Goal: Task Accomplishment & Management: Use online tool/utility

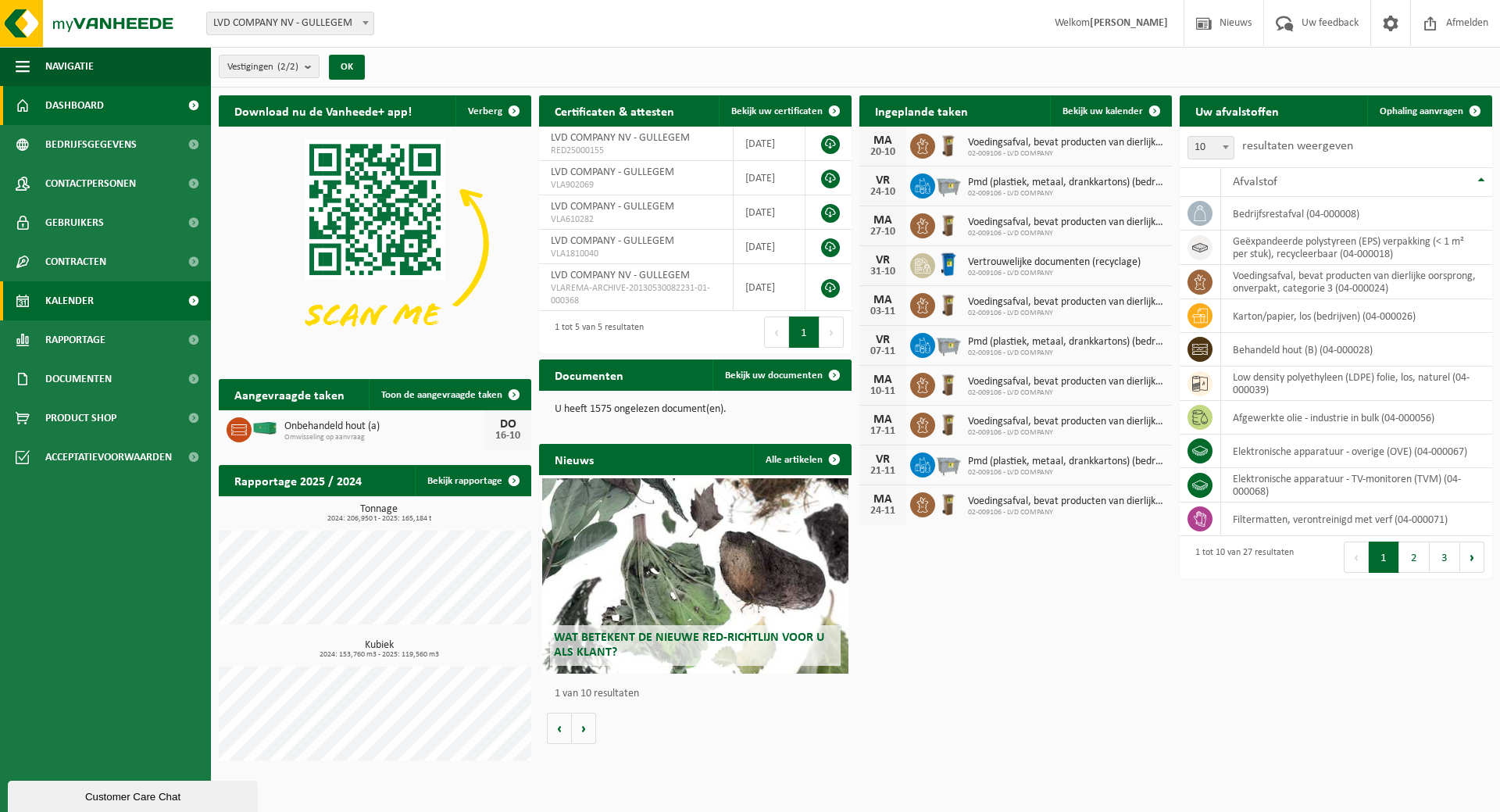
click at [93, 298] on link "Kalender" at bounding box center [105, 300] width 211 height 39
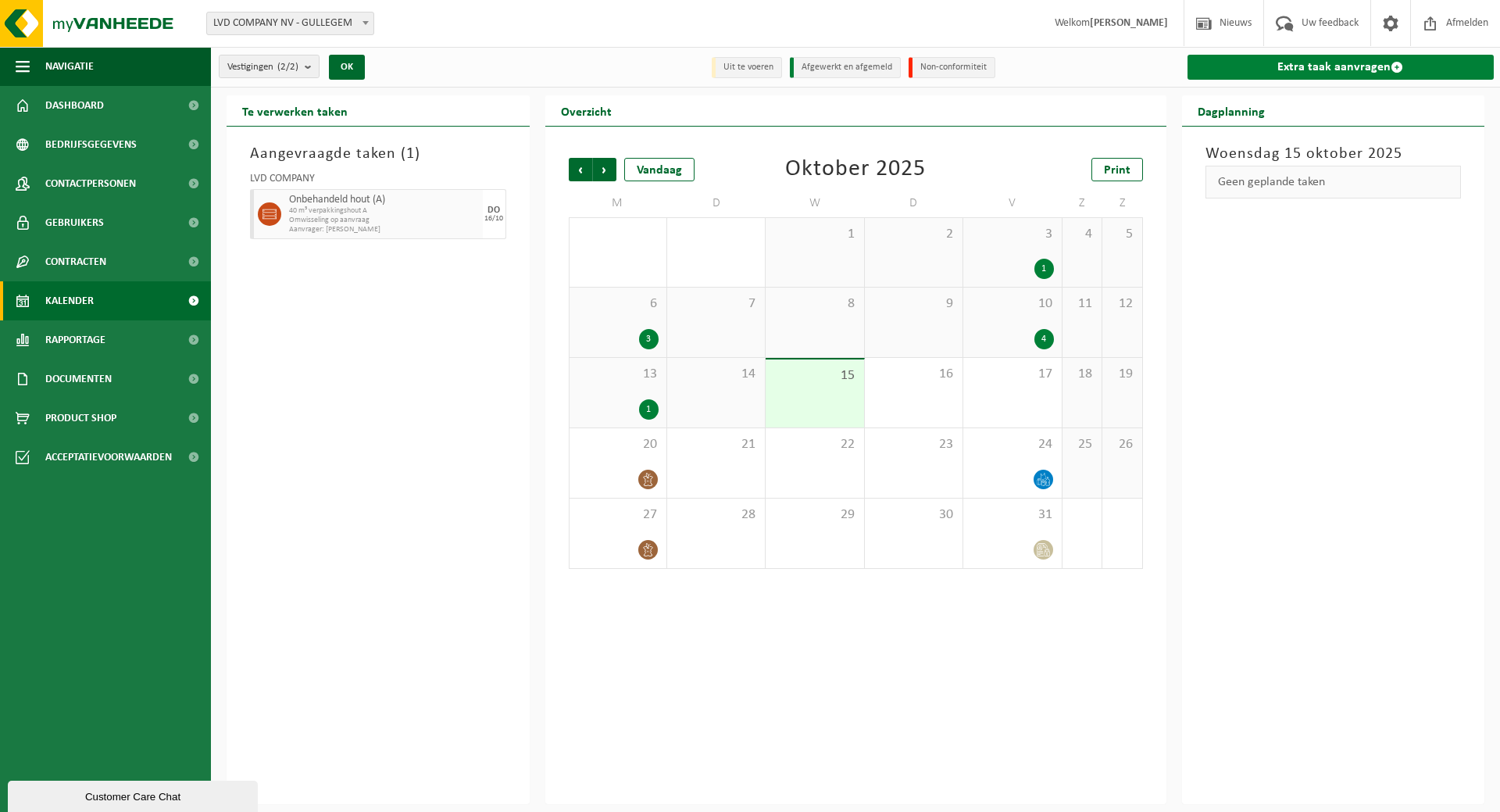
click at [1276, 66] on link "Extra taak aanvragen" at bounding box center [1340, 67] width 307 height 25
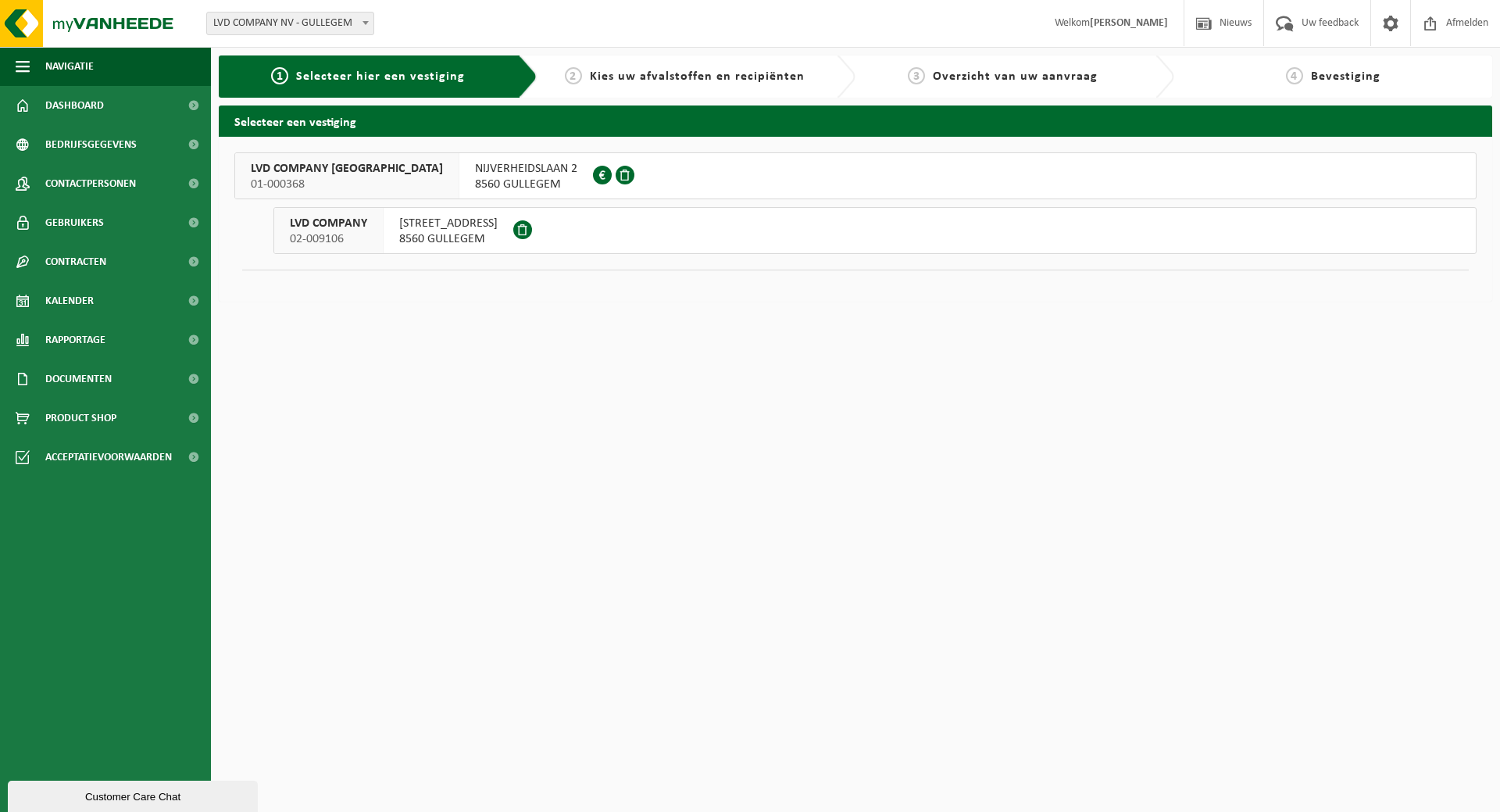
click at [409, 220] on span "HONDSCHOTESTRAAT 112" at bounding box center [448, 224] width 98 height 16
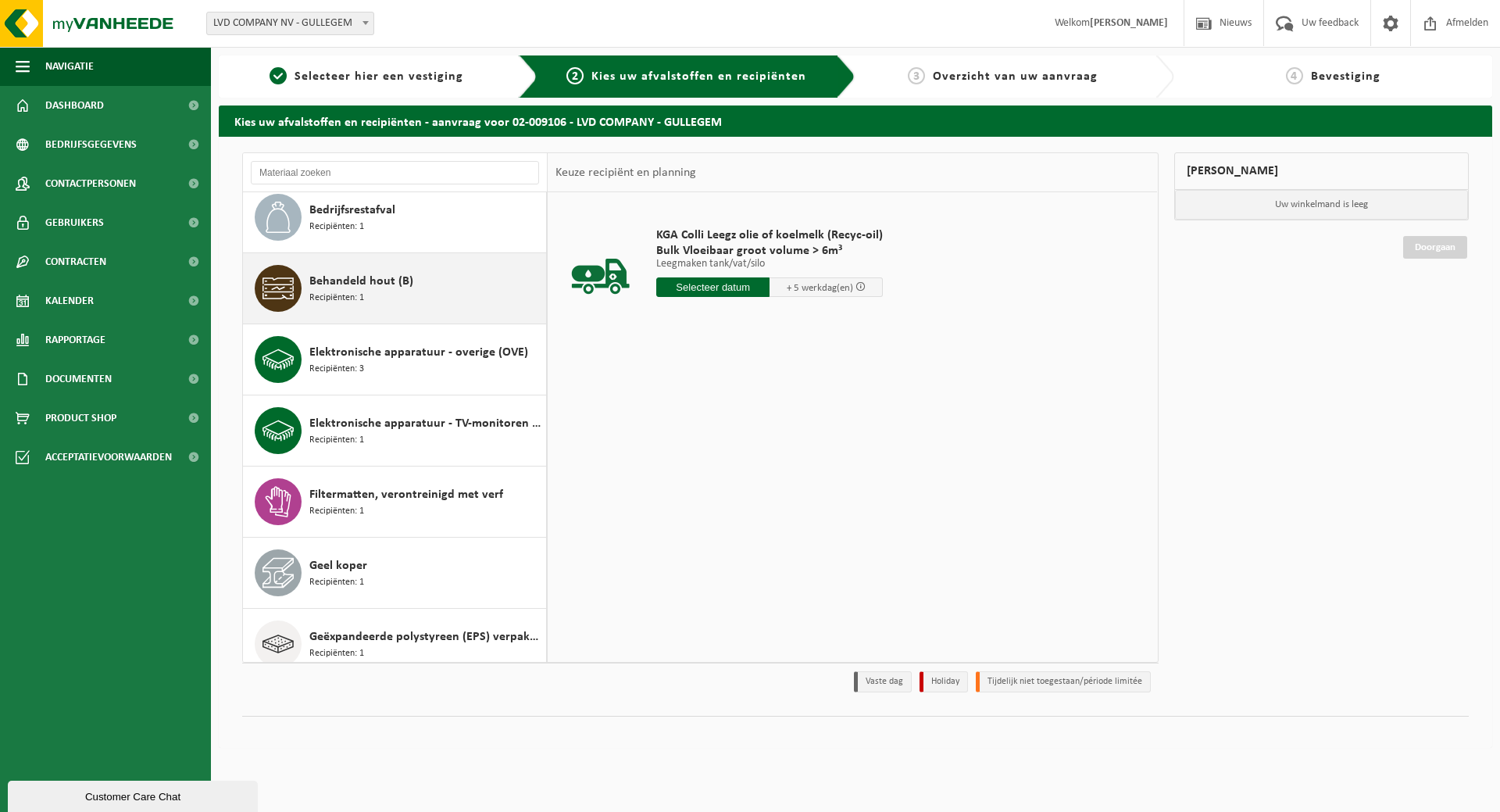
click at [421, 288] on div "Behandeld hout (B) Recipiënten: 1" at bounding box center [425, 289] width 233 height 47
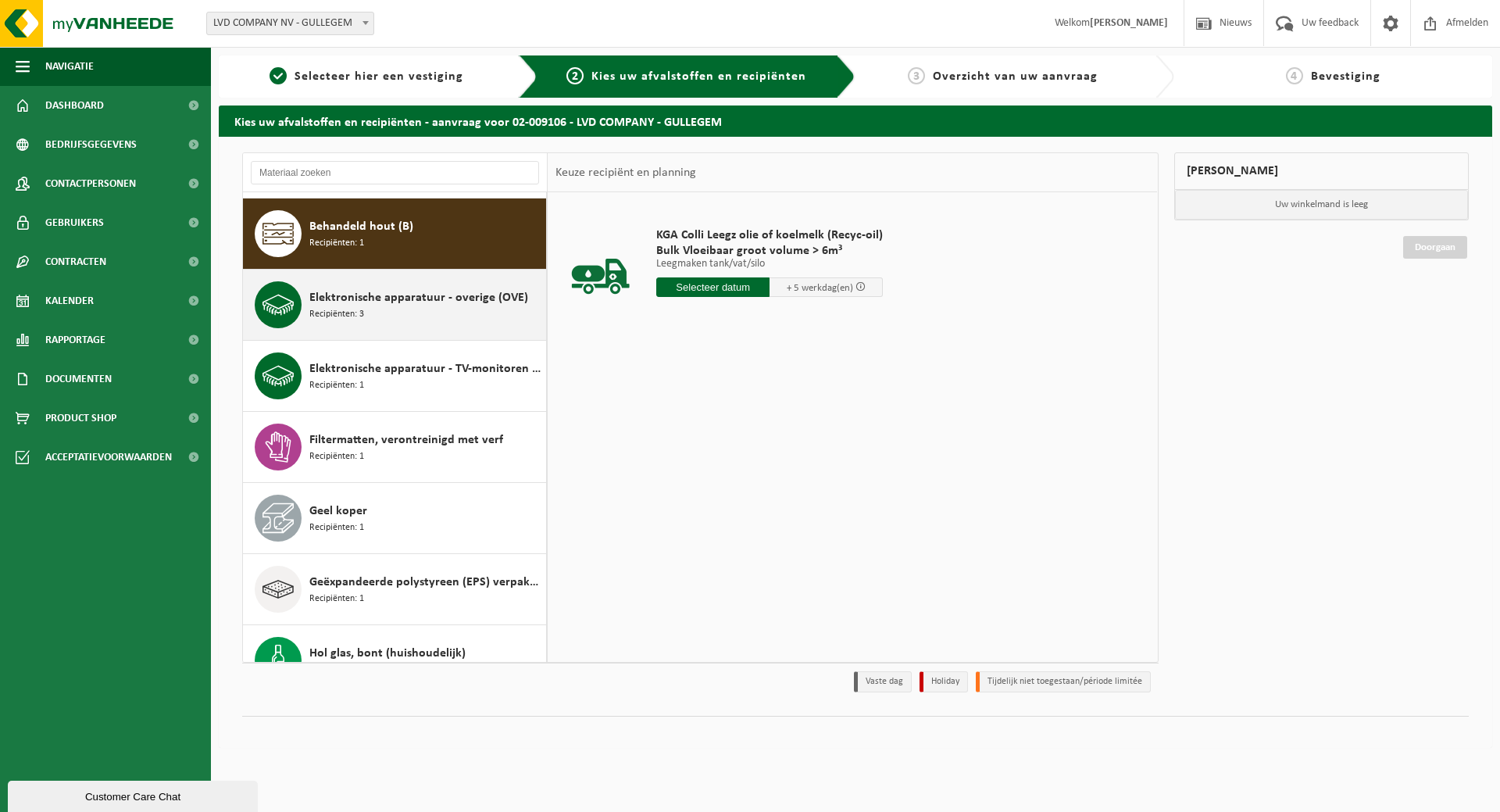
scroll to position [215, 0]
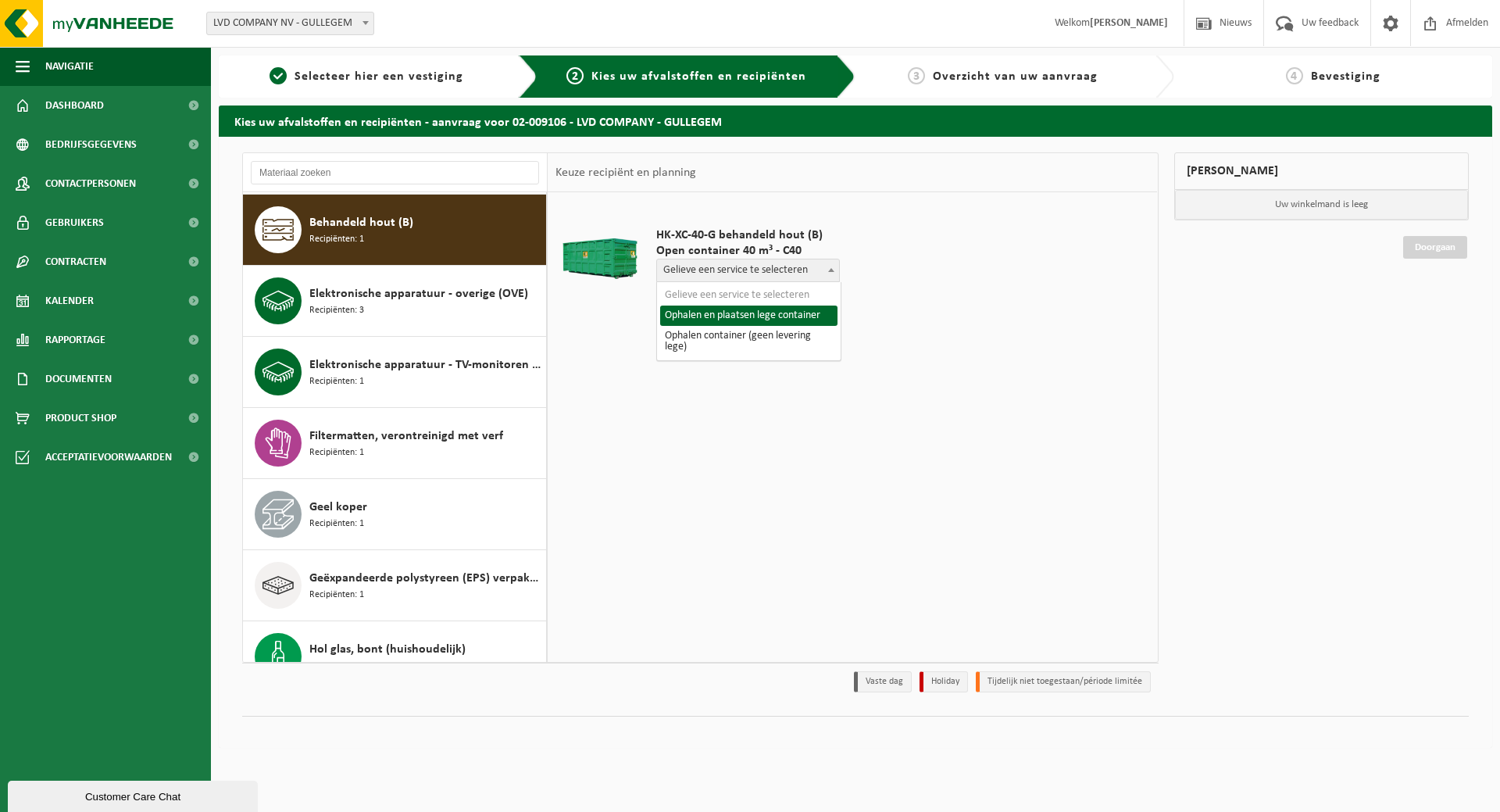
click at [784, 271] on span "Gelieve een service te selecteren" at bounding box center [748, 271] width 182 height 22
select select "P2PL-VEL-099915_HK-XC-40-GN-00_04-000028_72"
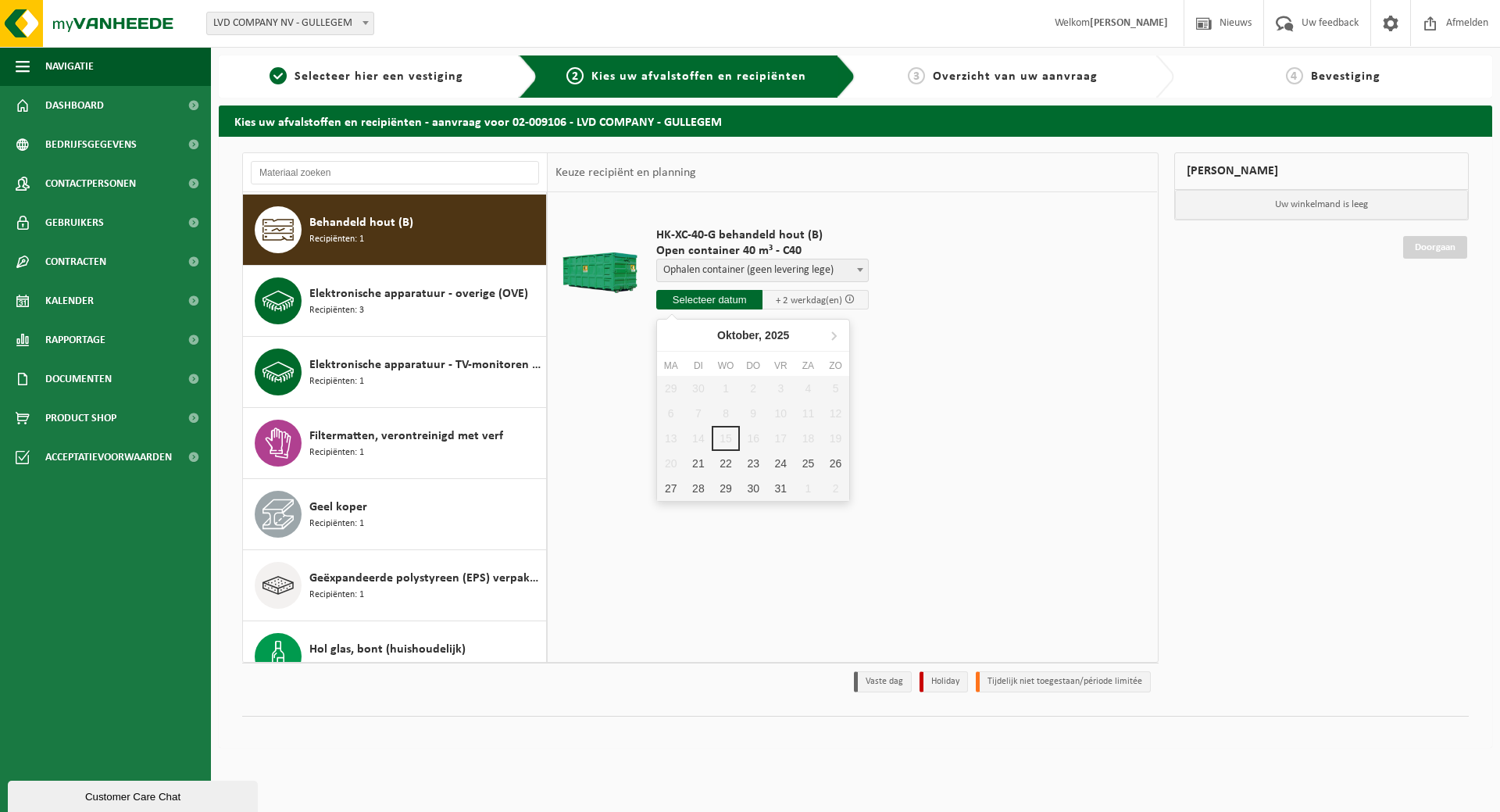
click at [719, 301] on input "text" at bounding box center [708, 299] width 106 height 20
click at [694, 464] on div "21" at bounding box center [697, 464] width 27 height 25
type input "Van 2025-10-21"
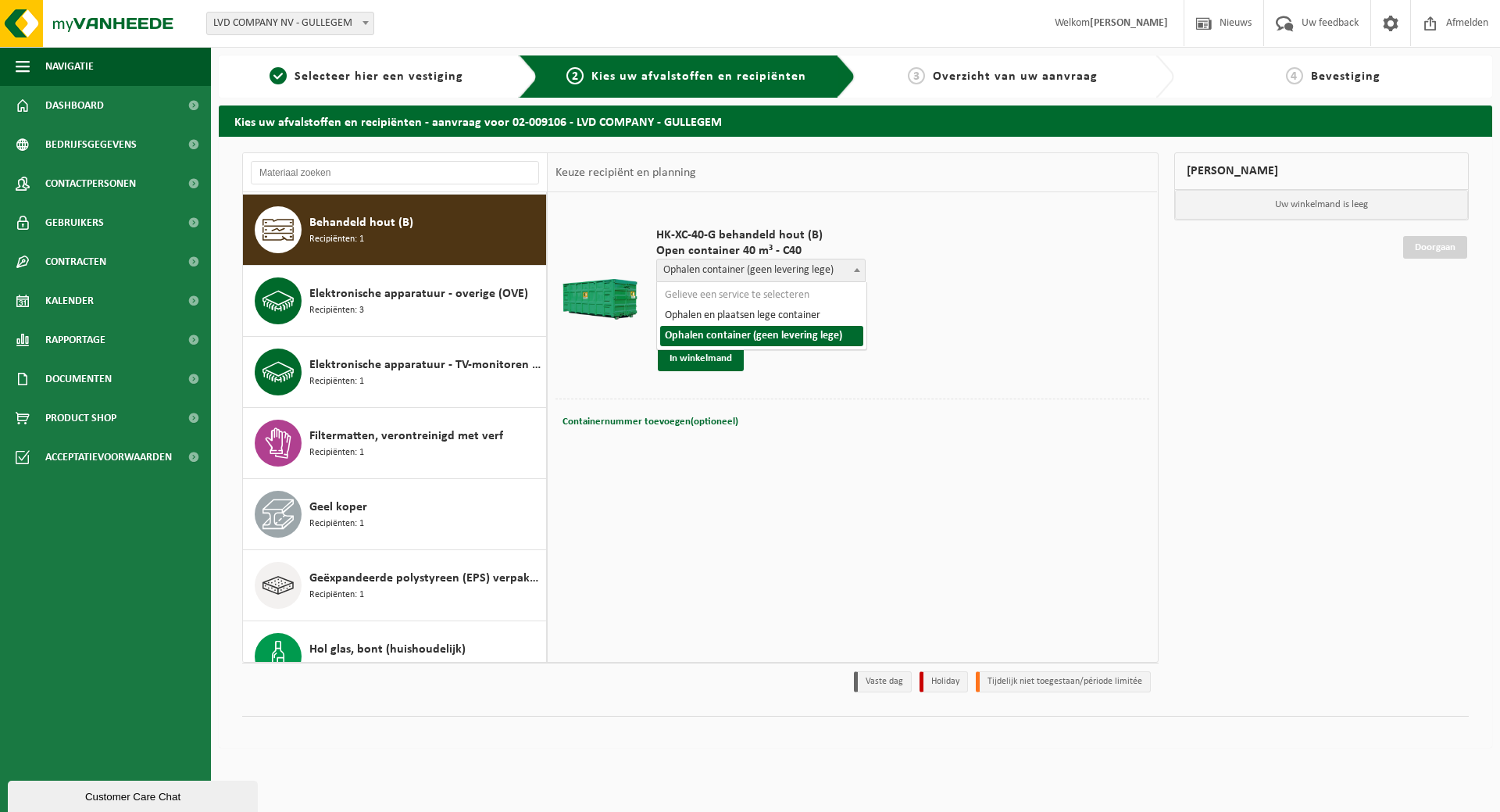
click at [859, 268] on span at bounding box center [857, 270] width 16 height 20
click at [715, 297] on input "Van 2025-10-21" at bounding box center [708, 299] width 104 height 20
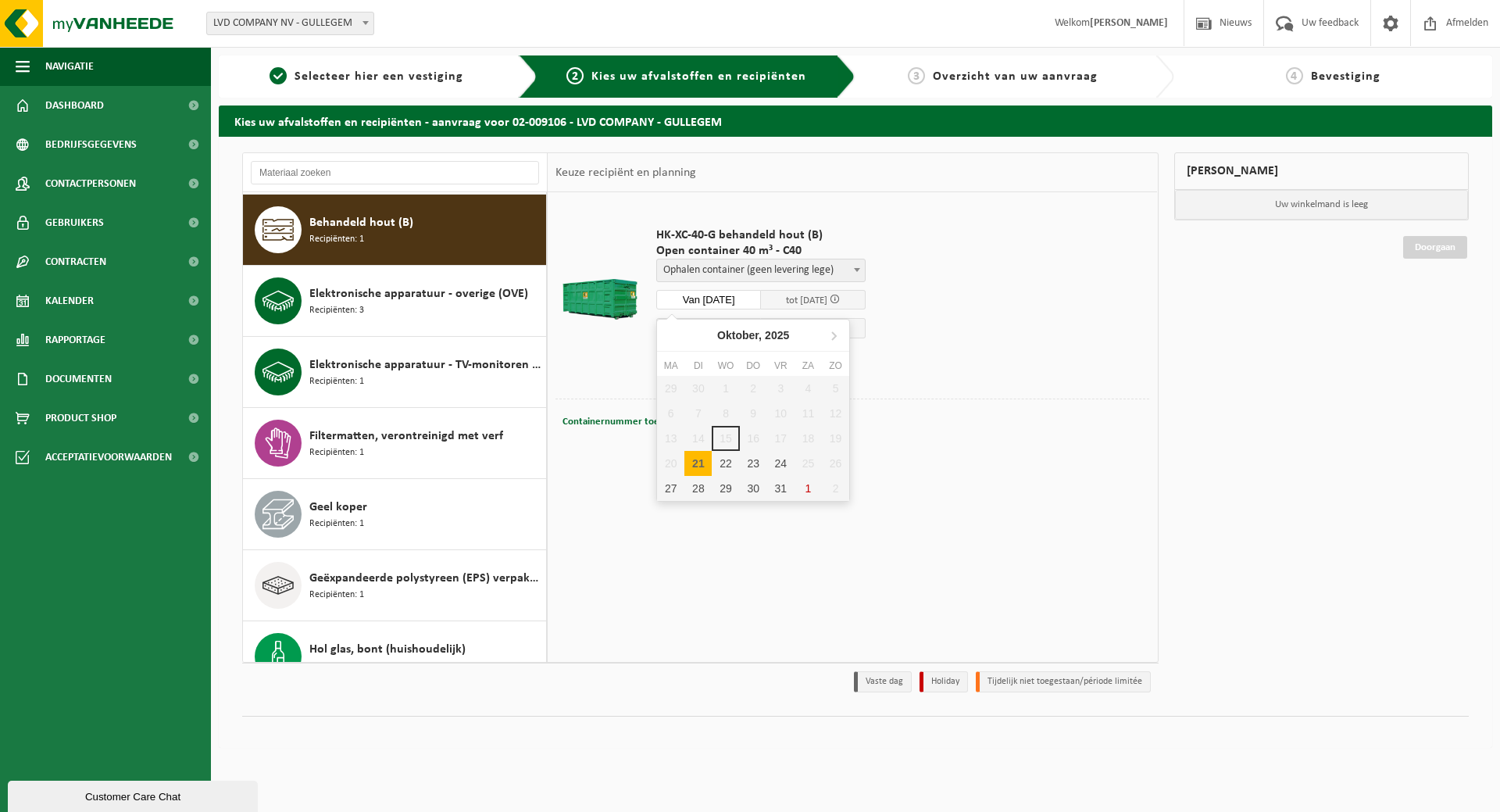
click at [715, 297] on input "Van 2025-10-21" at bounding box center [708, 299] width 104 height 20
click at [1020, 330] on td "HK-XC-40-G behandeld hout (B) Open container 40 m³ - C40 Gelieve een service te…" at bounding box center [896, 299] width 504 height 198
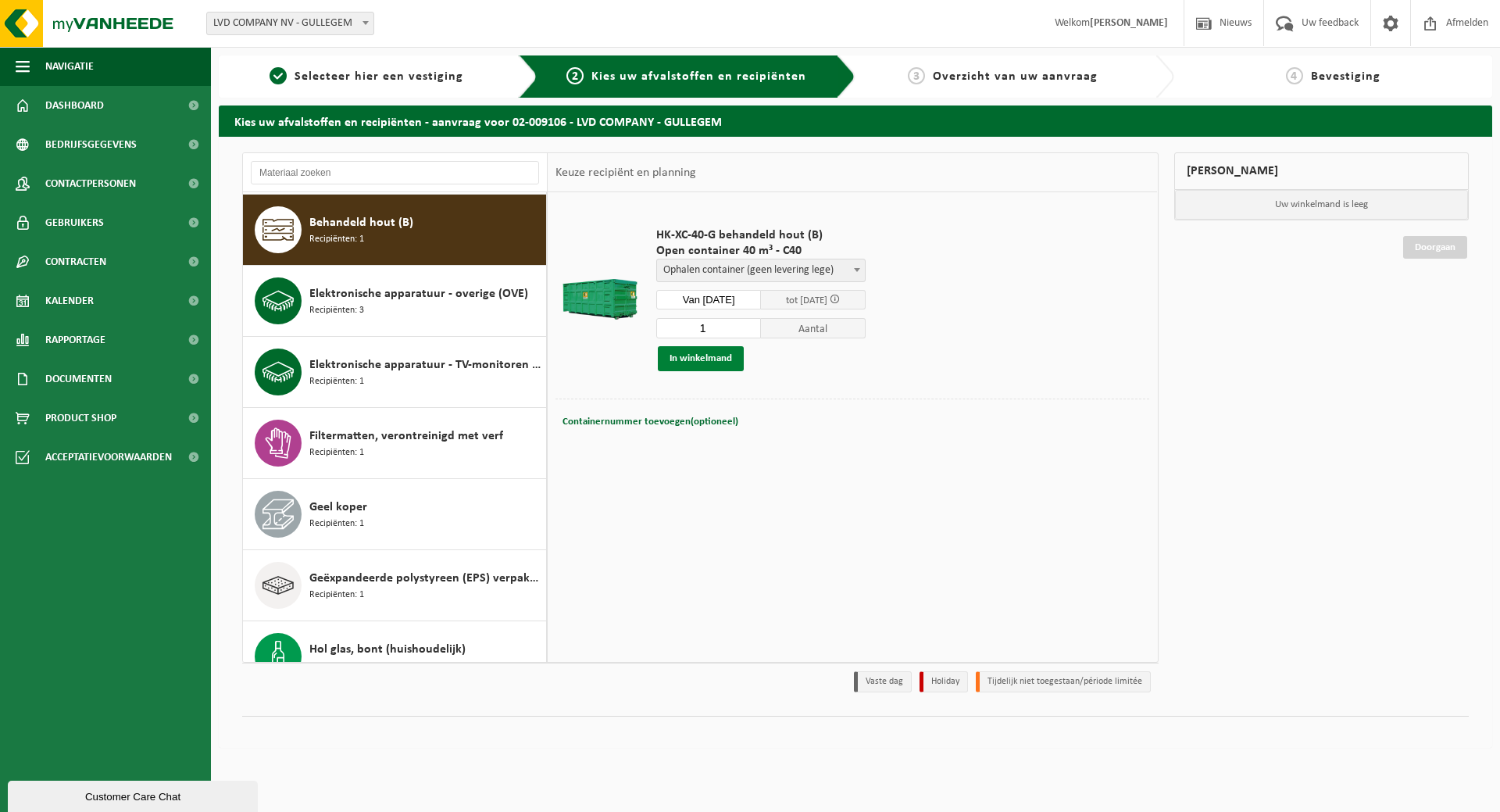
click at [694, 353] on button "In winkelmand" at bounding box center [701, 359] width 86 height 25
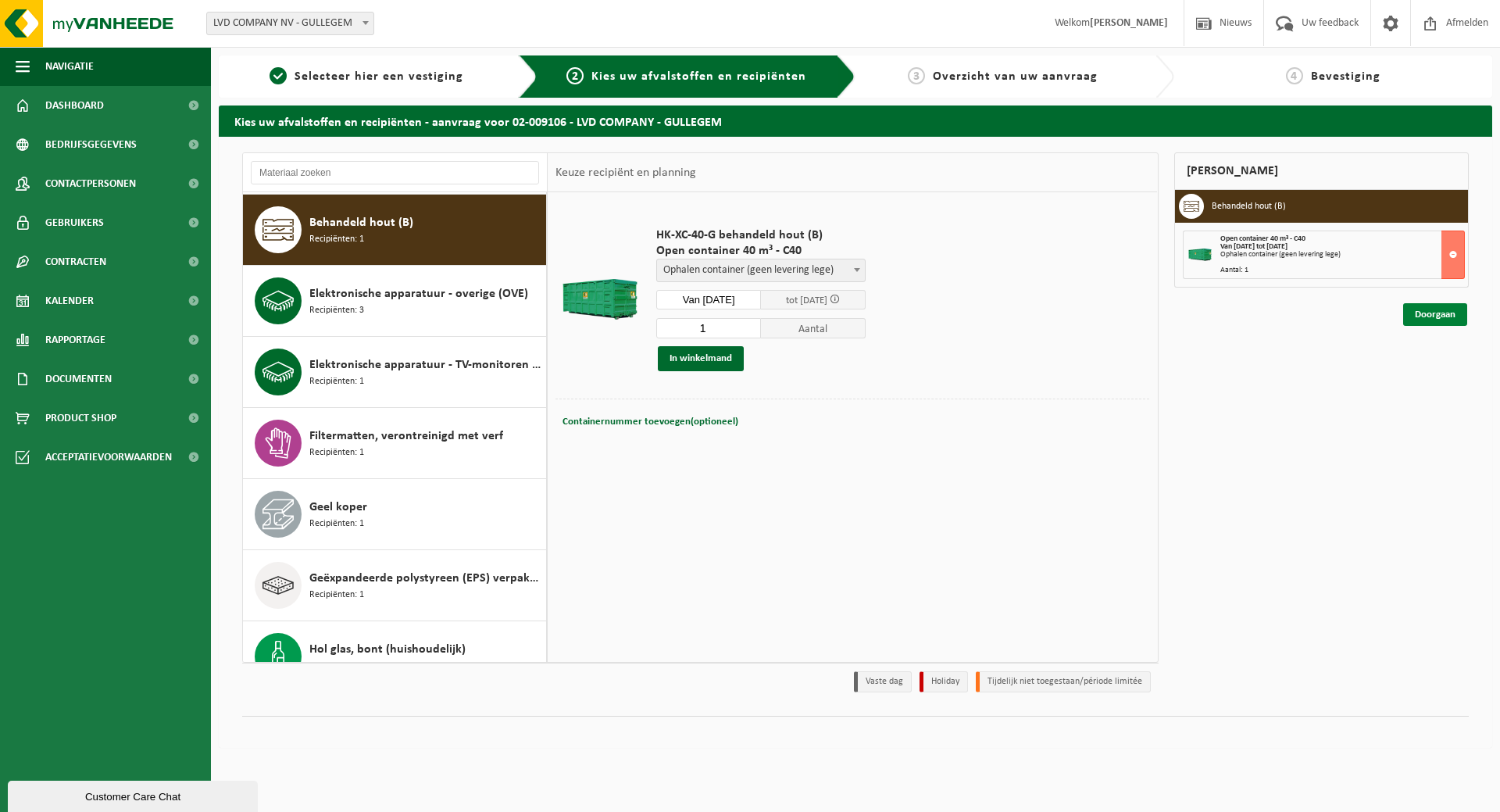
click at [1424, 311] on link "Doorgaan" at bounding box center [1435, 314] width 64 height 23
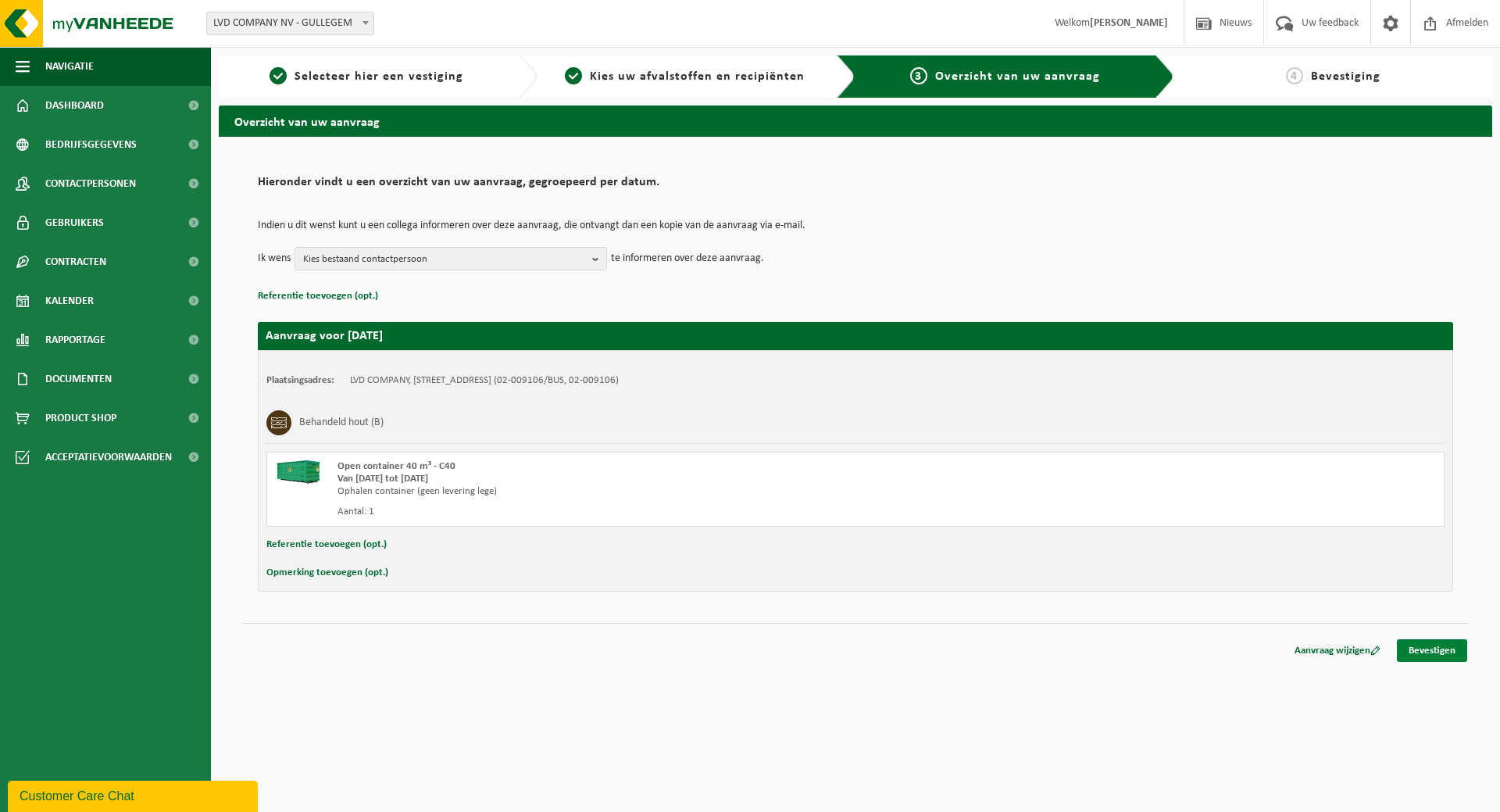
click at [1433, 647] on link "Bevestigen" at bounding box center [1432, 650] width 71 height 23
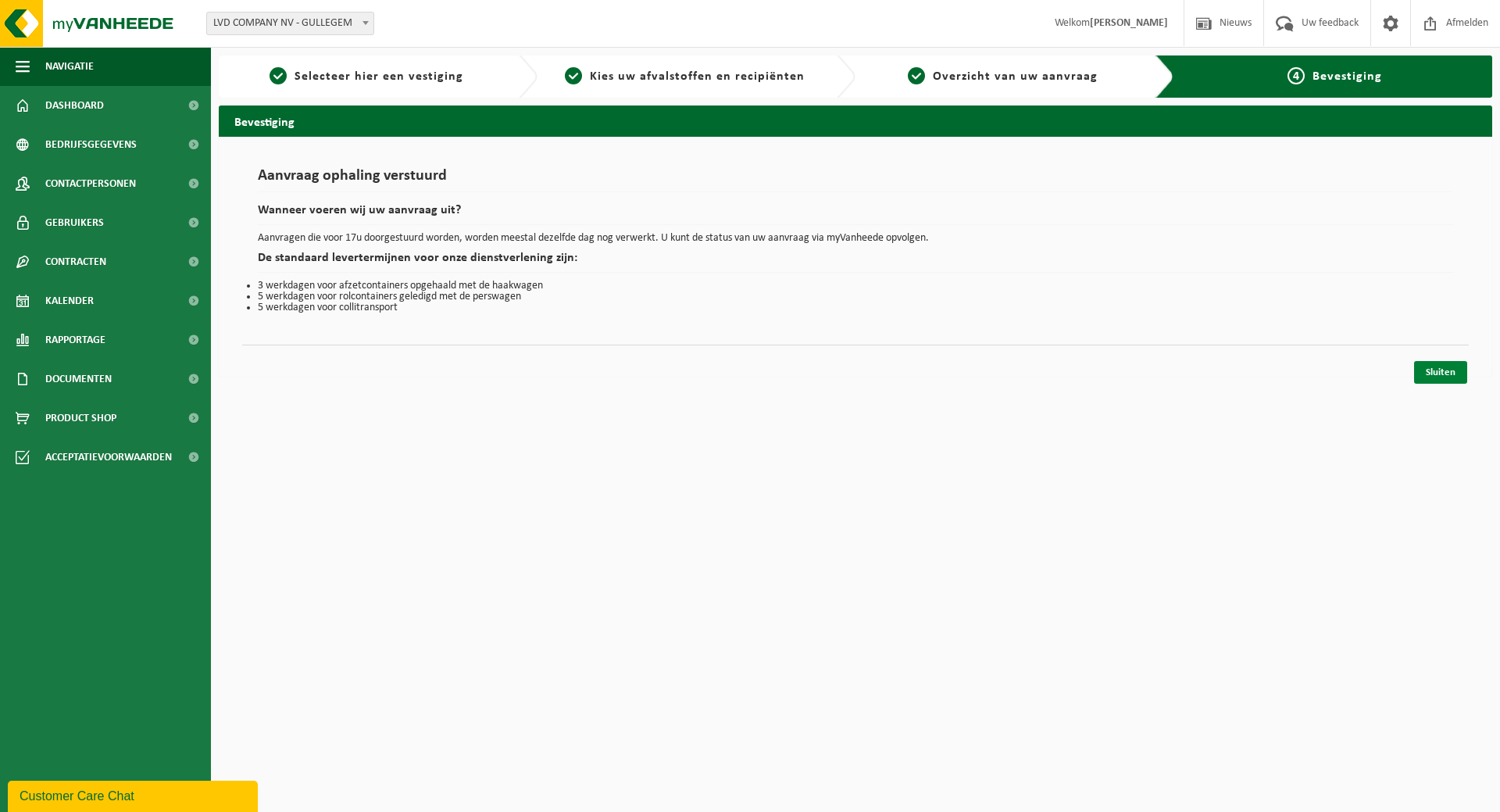
click at [1430, 362] on link "Sluiten" at bounding box center [1440, 372] width 53 height 23
